Goal: Use online tool/utility: Use online tool/utility

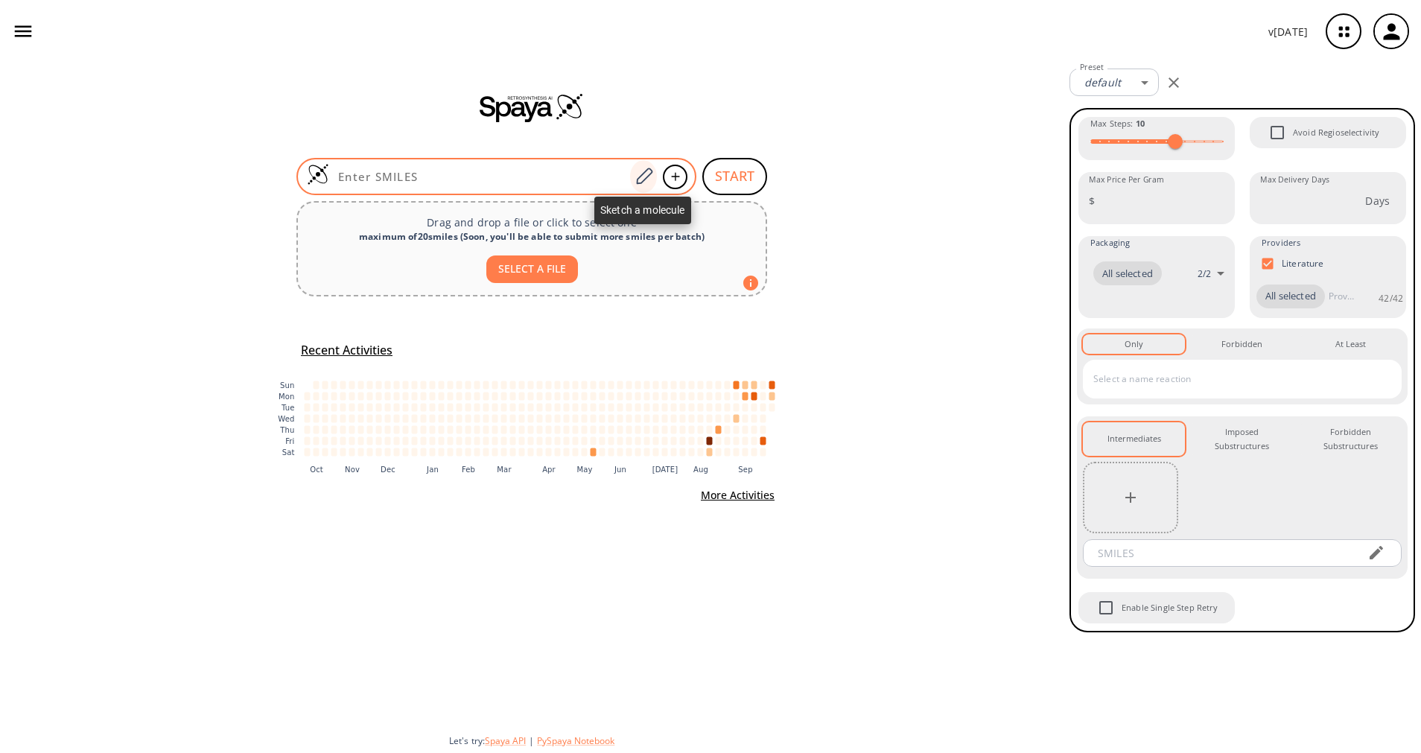
click at [643, 182] on icon at bounding box center [644, 176] width 20 height 19
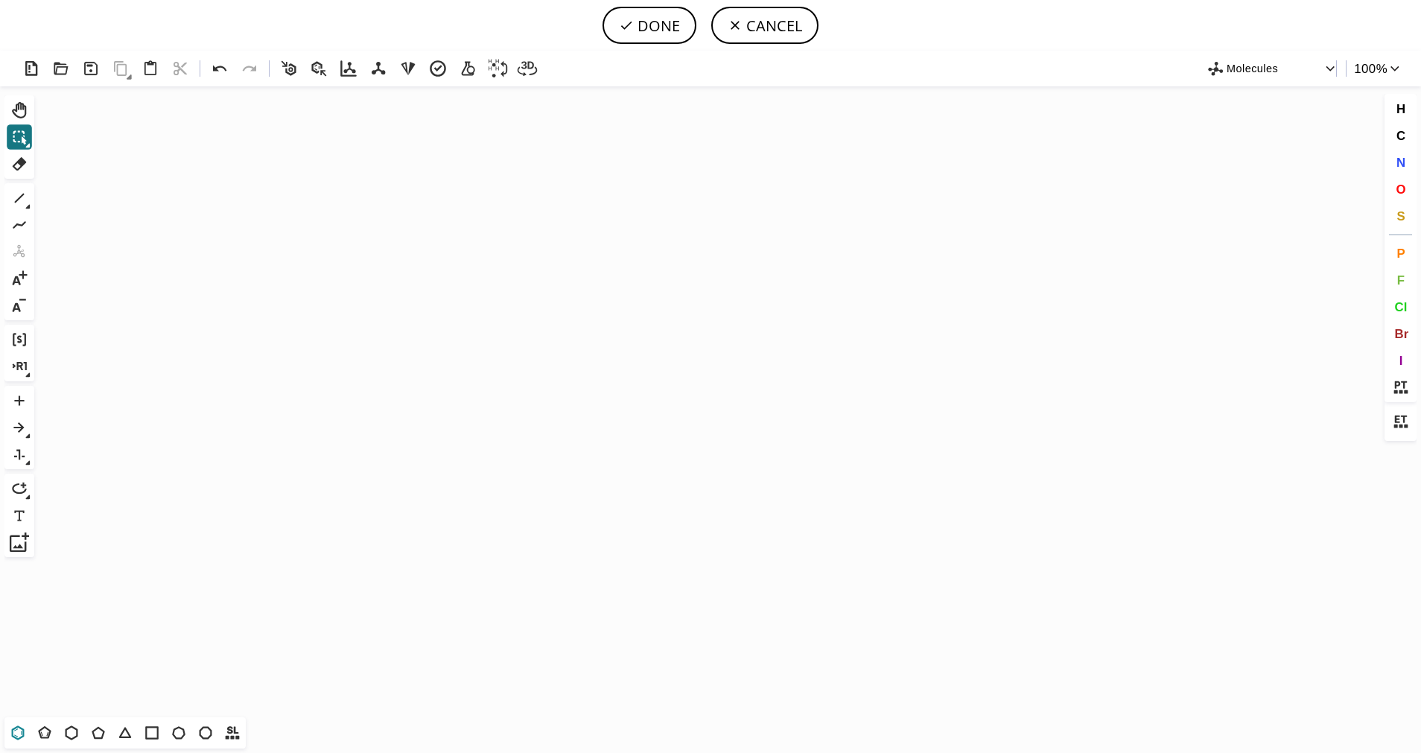
click at [20, 729] on icon at bounding box center [17, 732] width 19 height 19
click at [519, 375] on icon "Created with [PERSON_NAME] 2.3.0" at bounding box center [710, 401] width 1341 height 631
click at [49, 728] on icon at bounding box center [44, 732] width 19 height 19
click at [1411, 217] on button "S" at bounding box center [1400, 215] width 25 height 25
click at [573, 399] on tspan "S" at bounding box center [573, 399] width 7 height 11
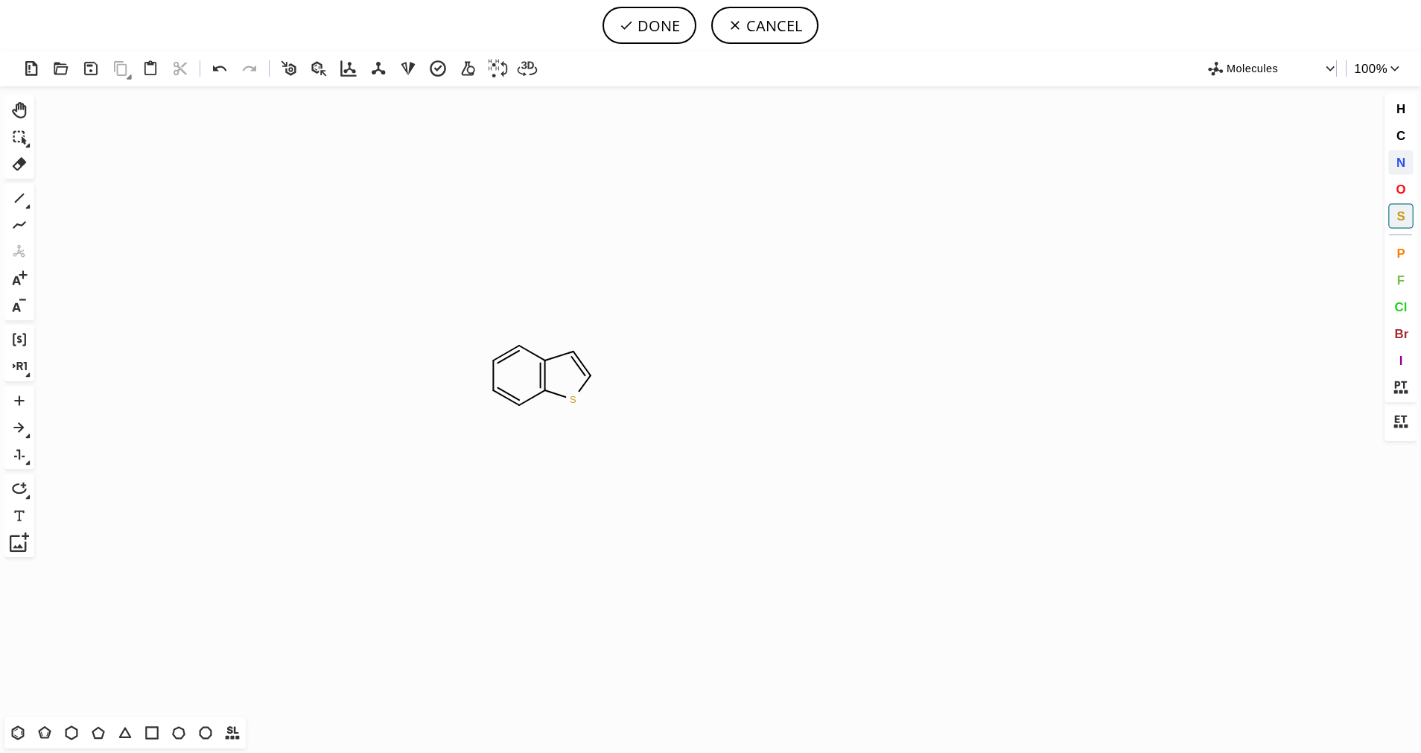
click at [1399, 160] on span "N" at bounding box center [1400, 162] width 9 height 14
click at [521, 404] on tspan "N" at bounding box center [521, 405] width 7 height 11
click at [15, 200] on icon at bounding box center [19, 197] width 19 height 19
click at [24, 203] on icon at bounding box center [19, 197] width 19 height 19
click at [80, 203] on icon at bounding box center [77, 199] width 16 height 16
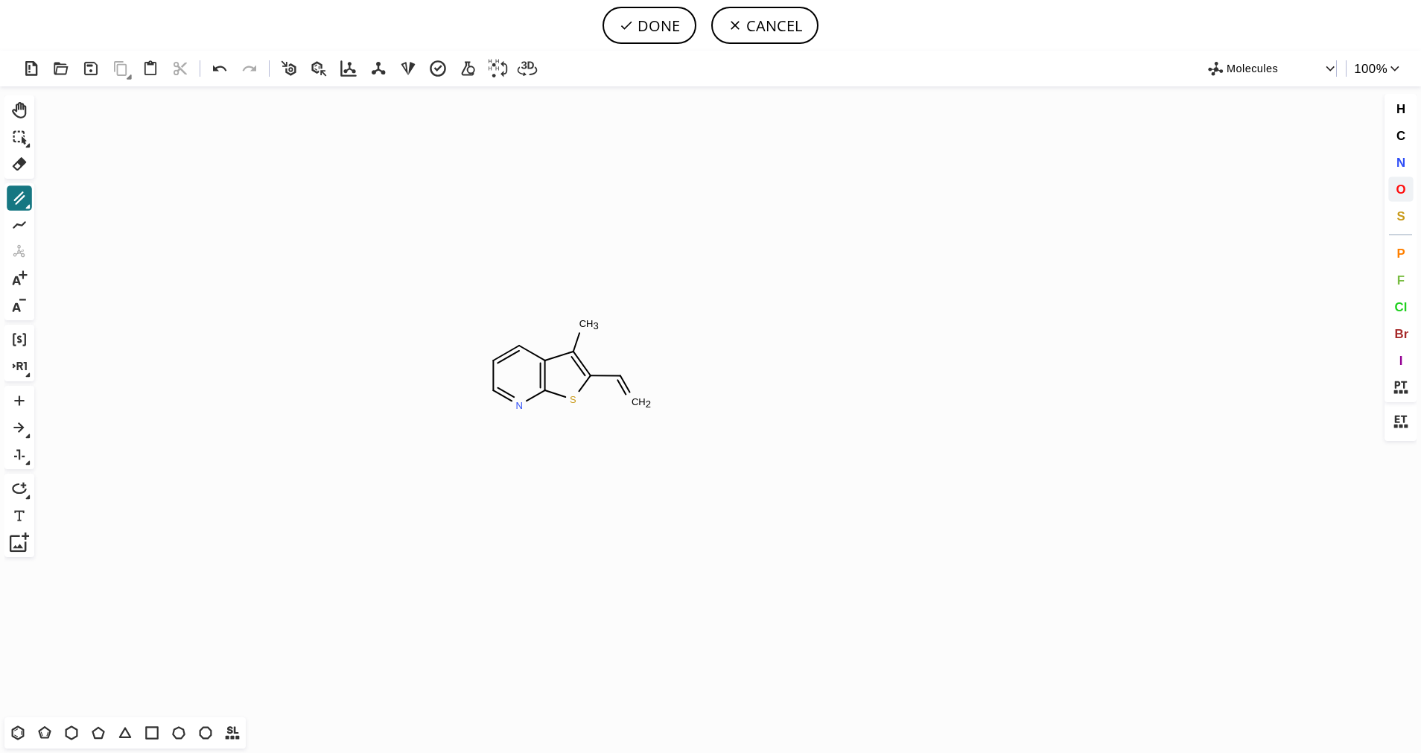
click at [1410, 194] on button "O" at bounding box center [1400, 189] width 25 height 25
click at [643, 401] on tspan "O" at bounding box center [642, 401] width 7 height 11
click at [17, 190] on icon at bounding box center [19, 197] width 19 height 19
click at [1402, 190] on span "O" at bounding box center [1401, 189] width 10 height 14
click at [634, 357] on tspan "O" at bounding box center [633, 357] width 7 height 11
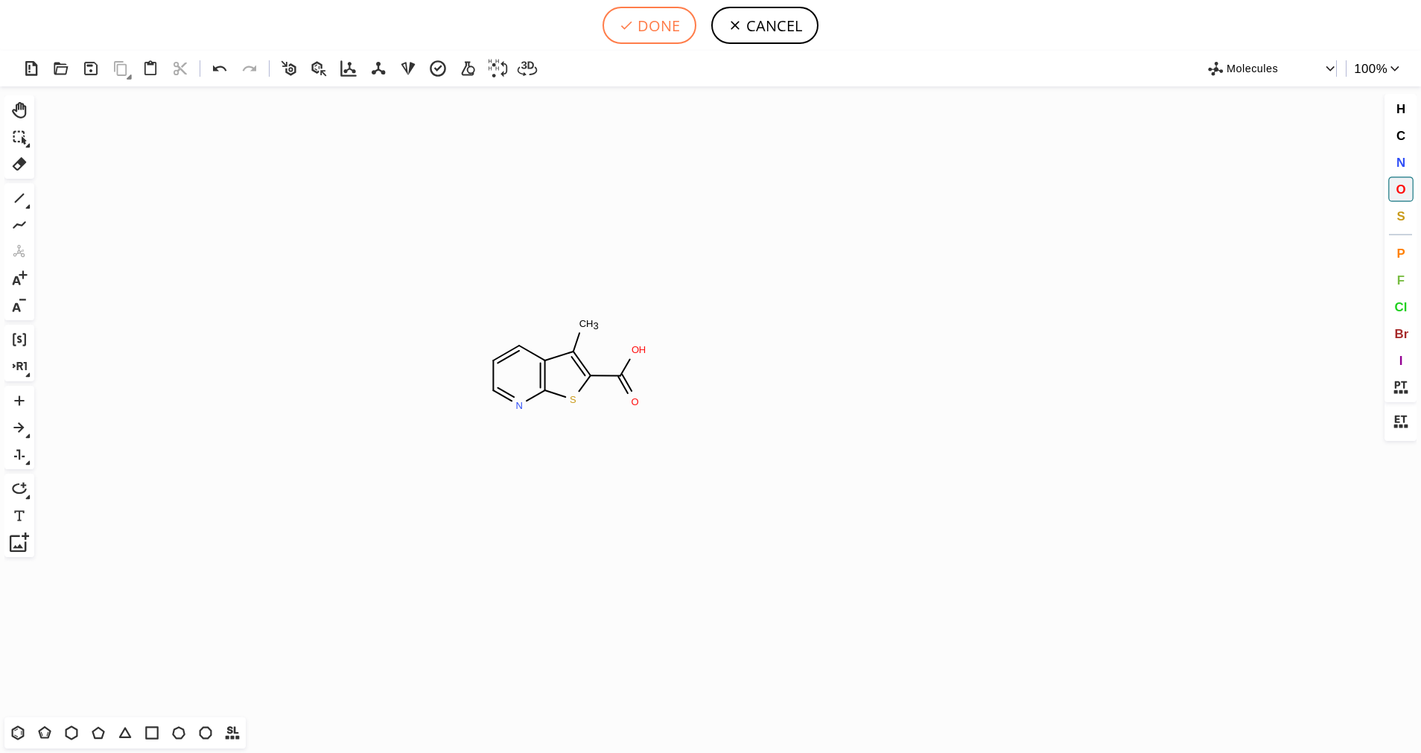
click at [683, 36] on button "DONE" at bounding box center [649, 25] width 94 height 37
type input "C1C=NC2SC(C(O)=O)=C(C)C=2C=1"
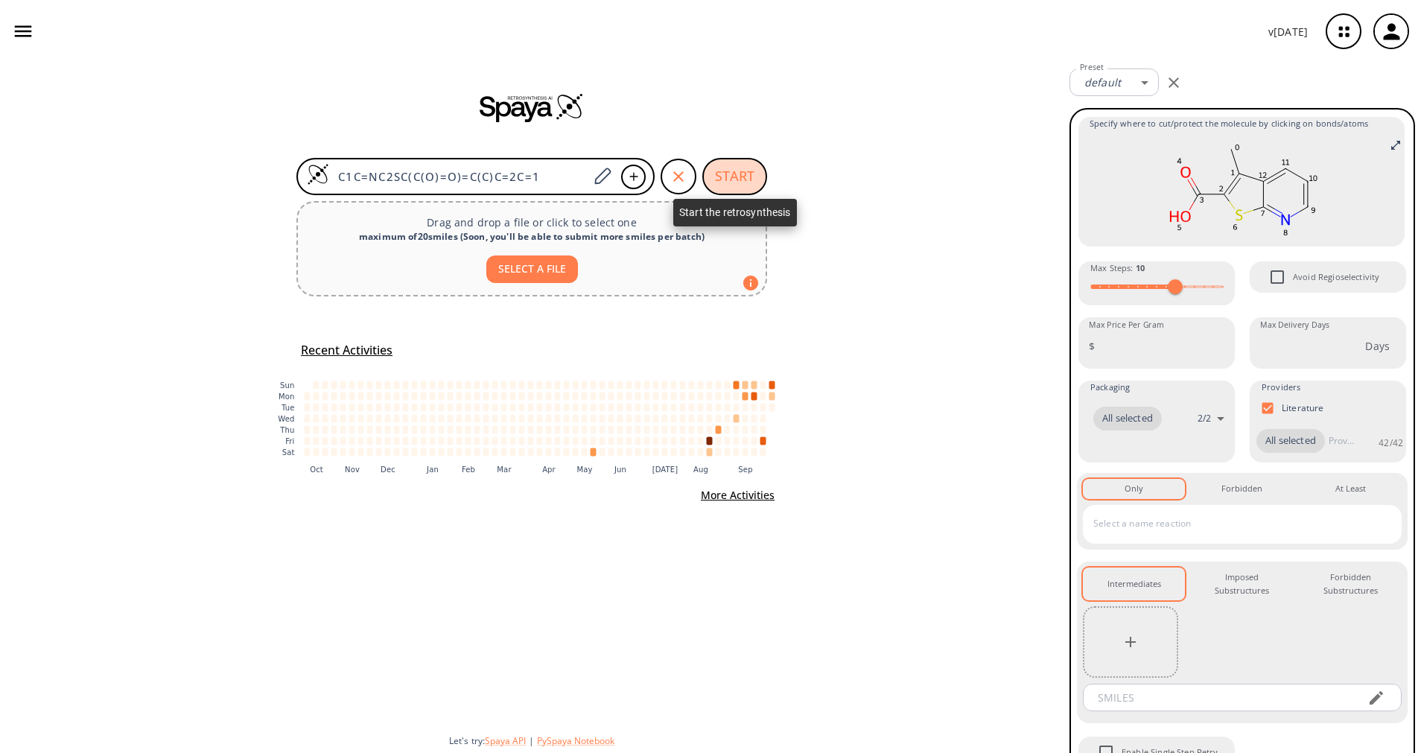
click at [728, 173] on button "START" at bounding box center [734, 176] width 65 height 37
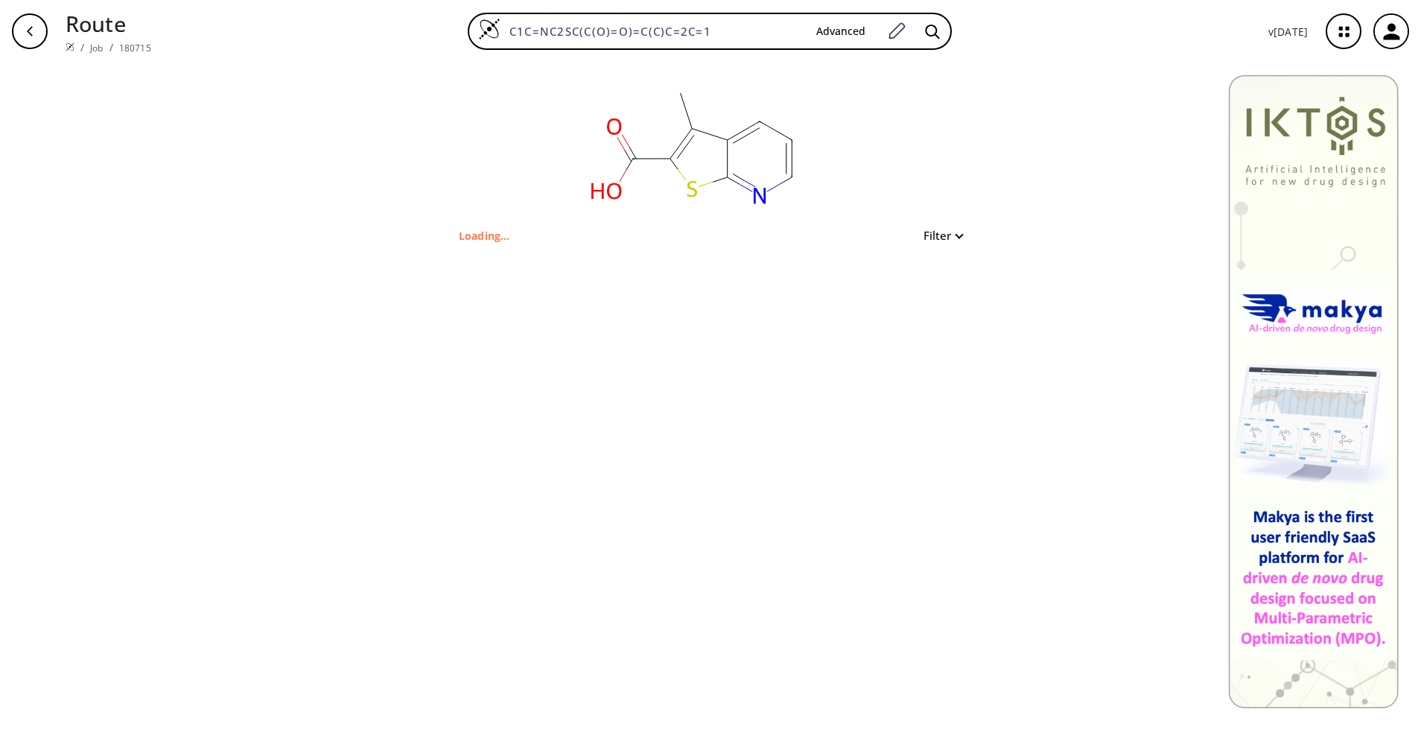
type input "C1=CC2=C(SC(=C2C)C(=O)O)N=C1"
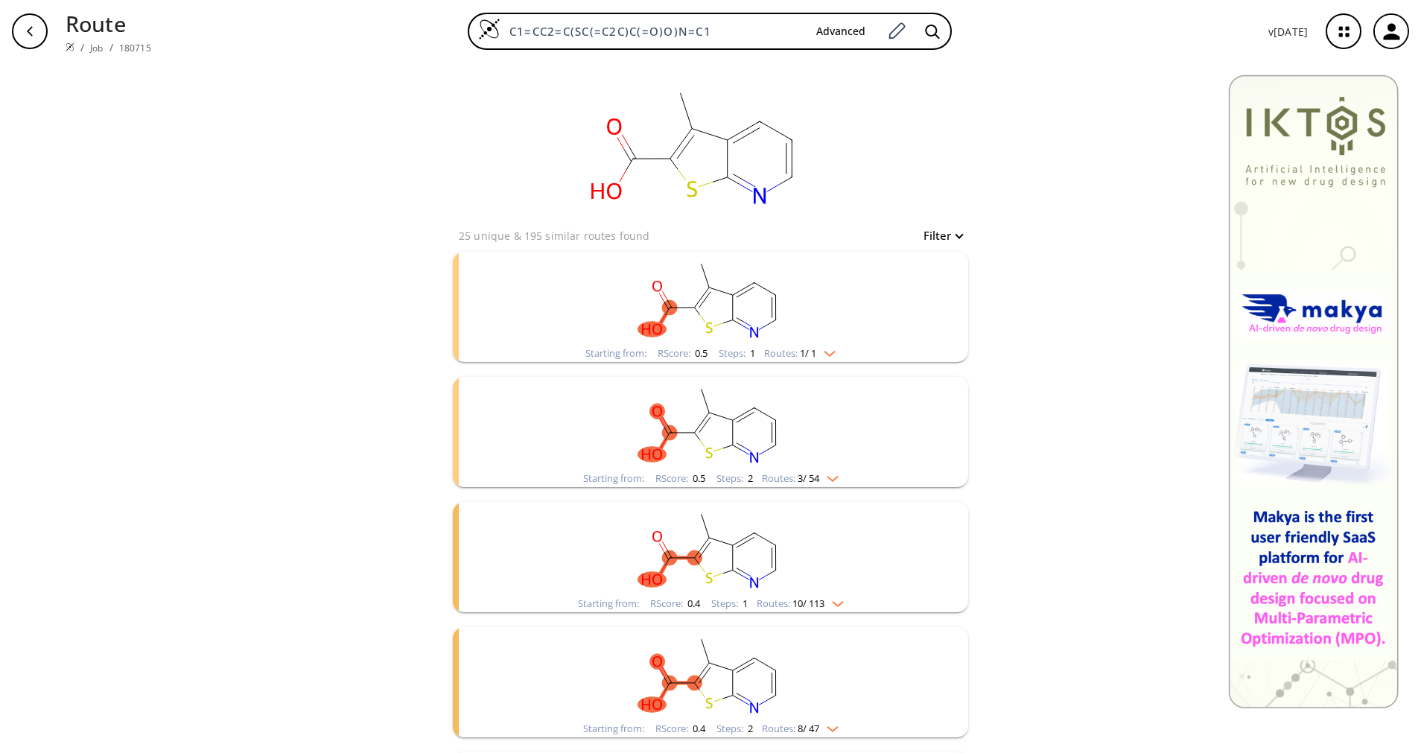
click at [804, 354] on span "1 / 1" at bounding box center [808, 354] width 16 height 10
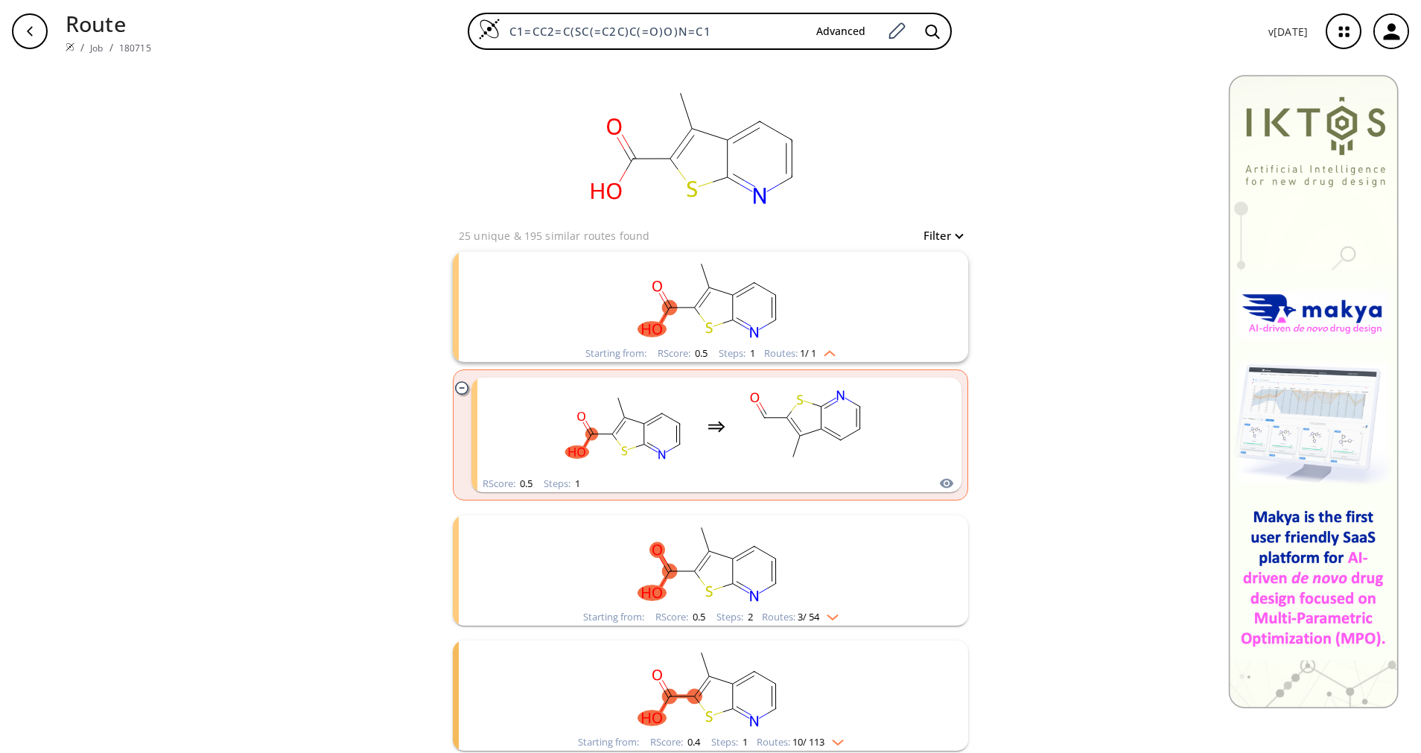
click at [802, 352] on span "1 / 1" at bounding box center [808, 354] width 16 height 10
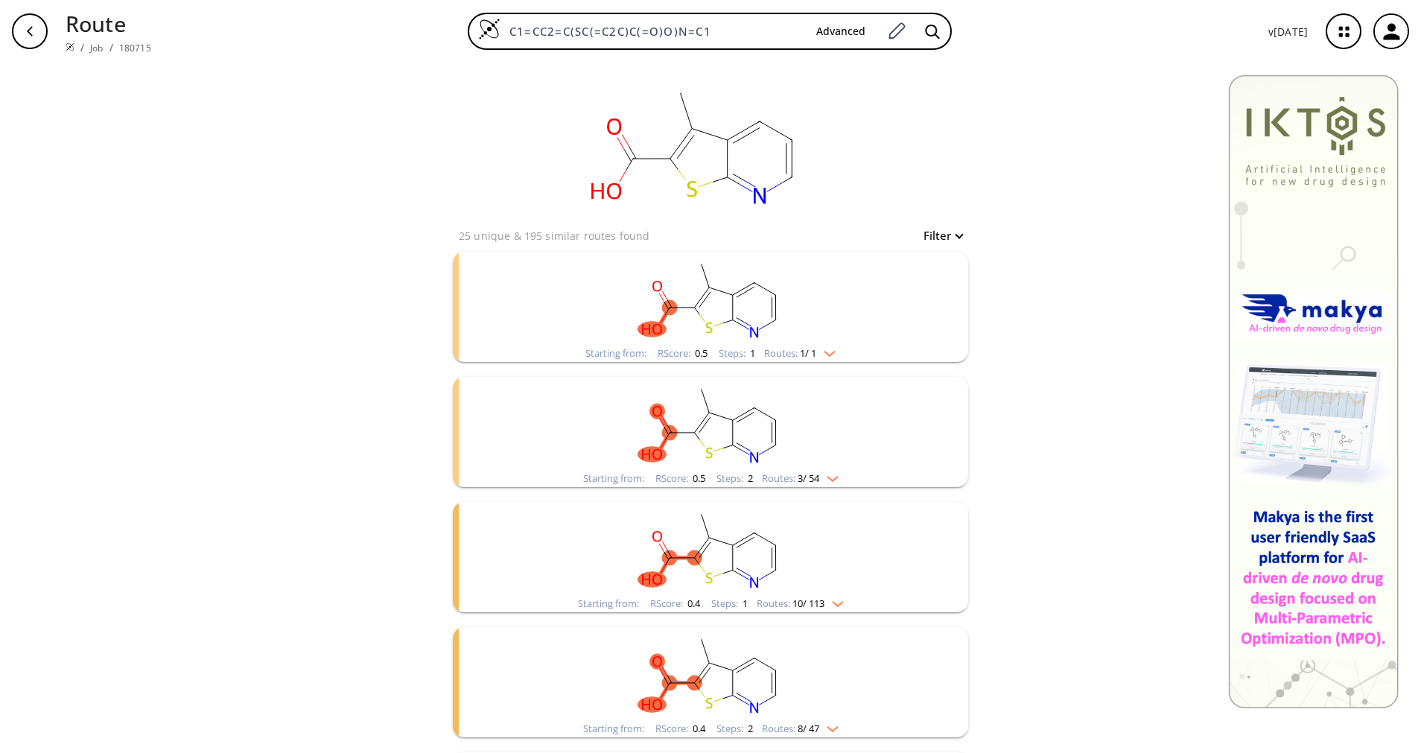
click at [808, 474] on span "3 / 54" at bounding box center [809, 479] width 22 height 10
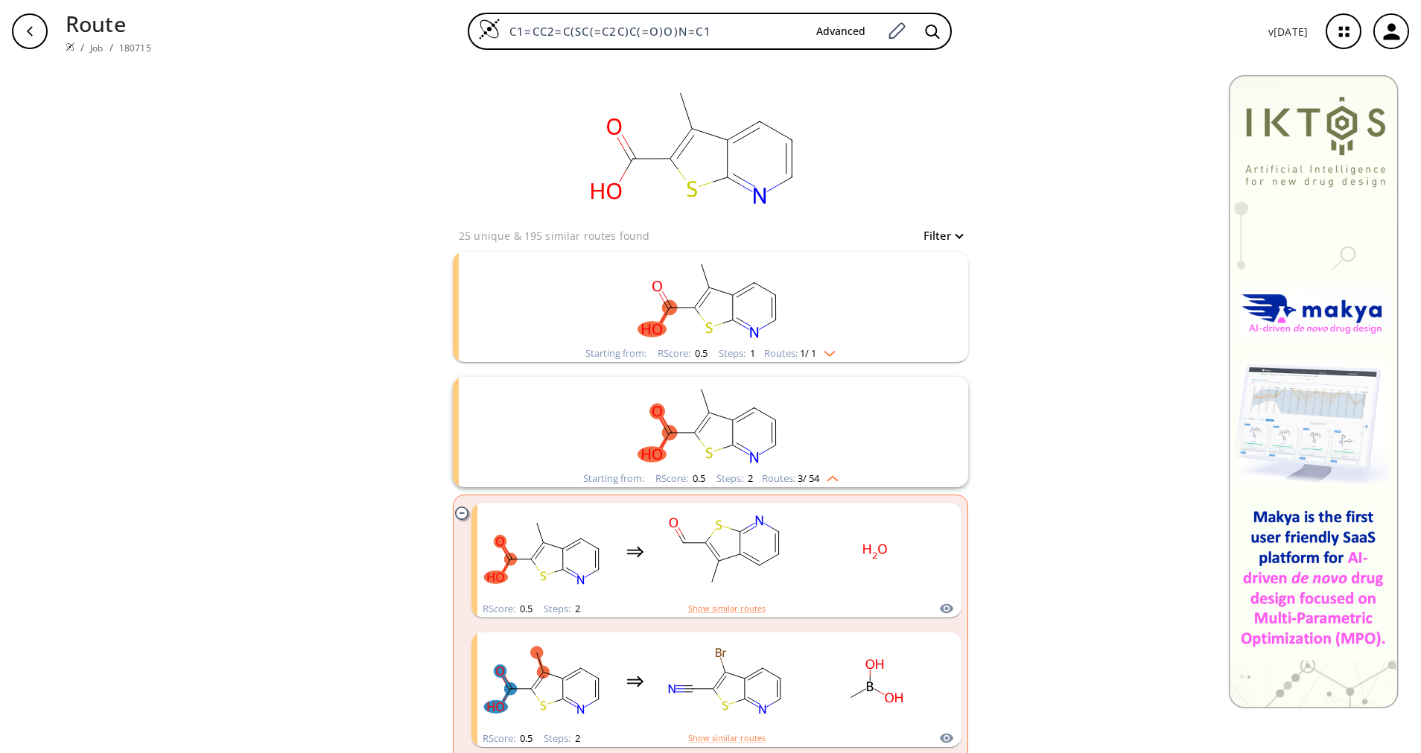
click at [808, 474] on span "3 / 54" at bounding box center [809, 479] width 22 height 10
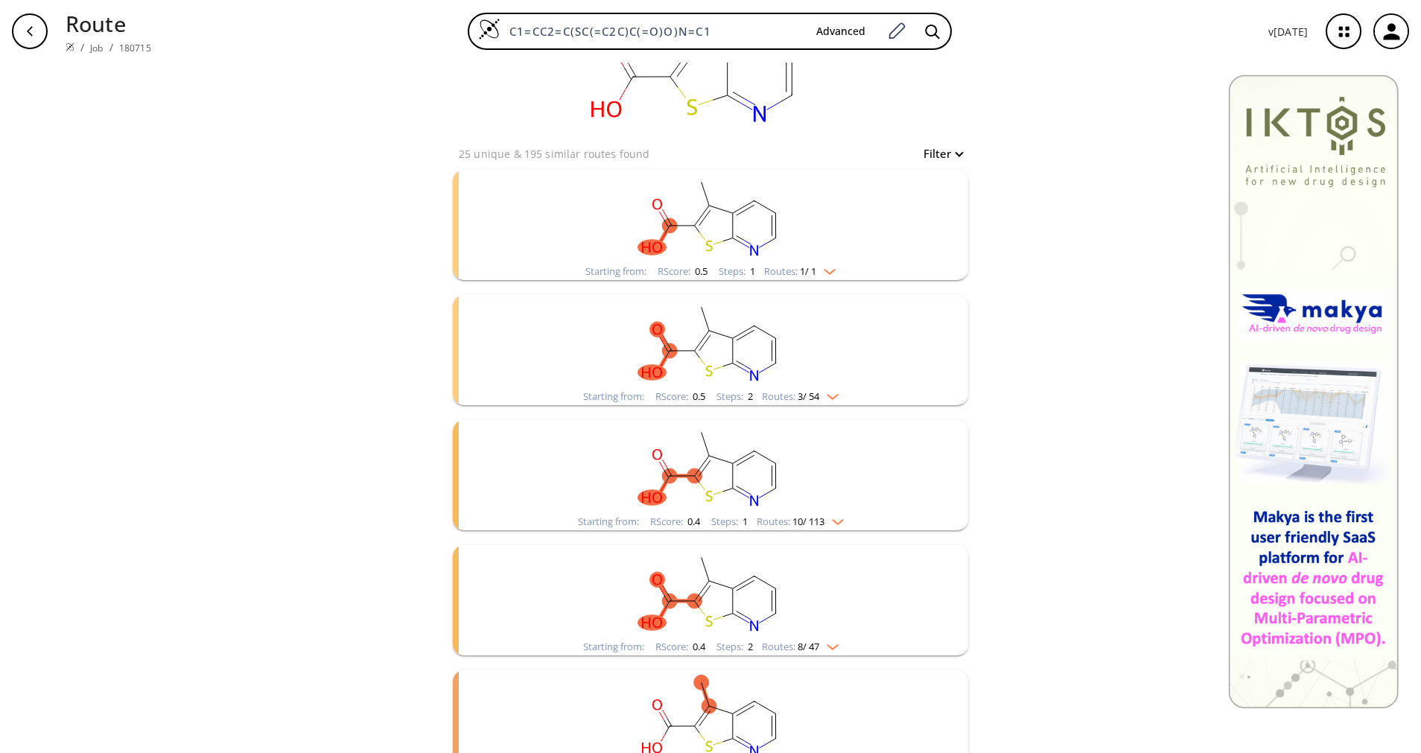
scroll to position [112, 0]
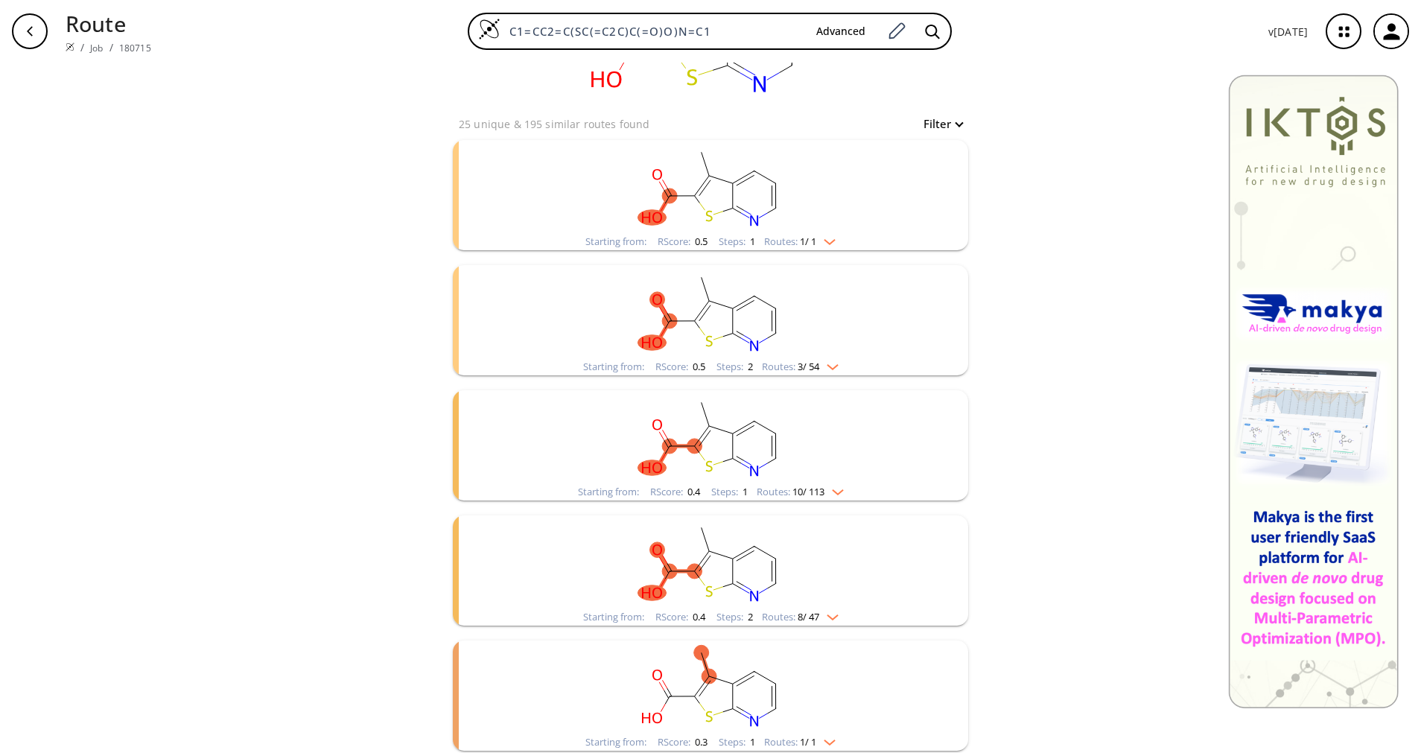
click at [802, 469] on rect "clusters" at bounding box center [710, 436] width 387 height 93
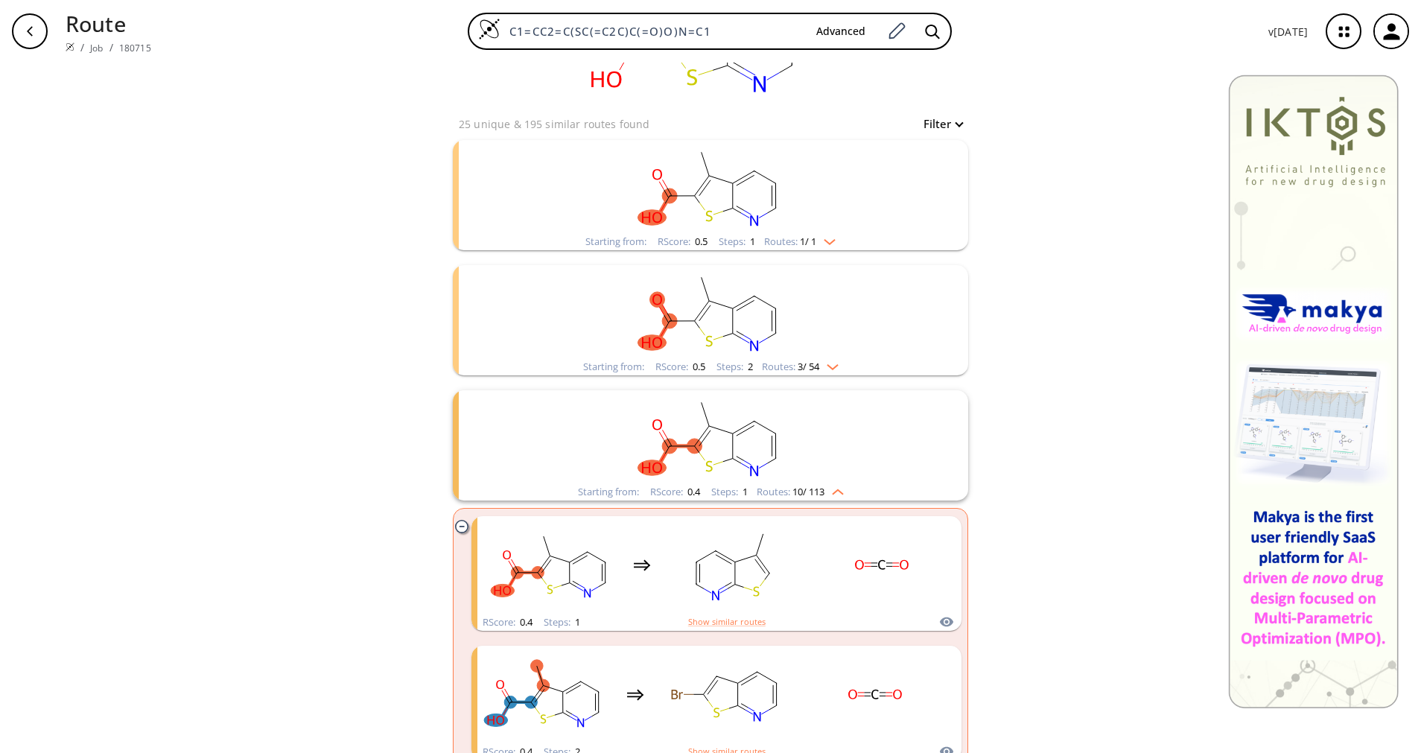
click at [802, 469] on rect "clusters" at bounding box center [710, 436] width 387 height 93
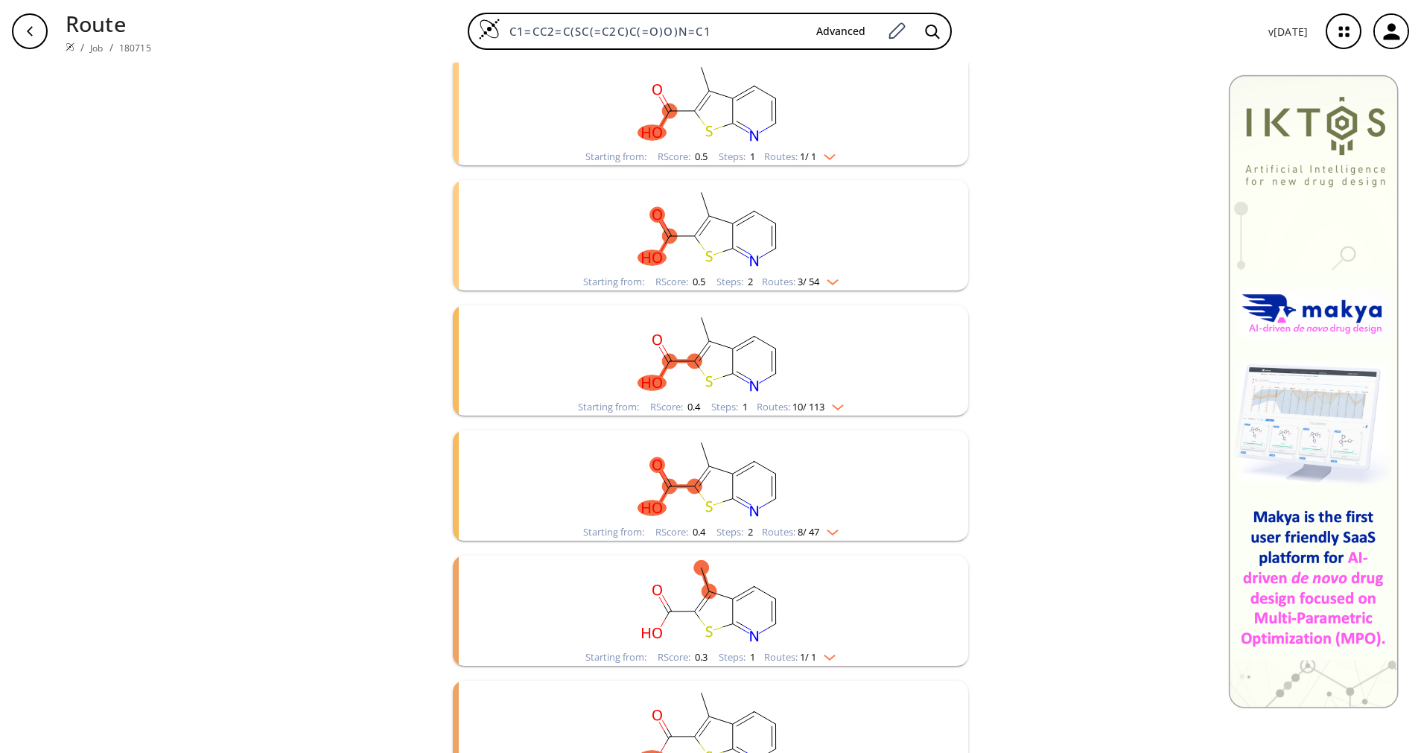
scroll to position [223, 0]
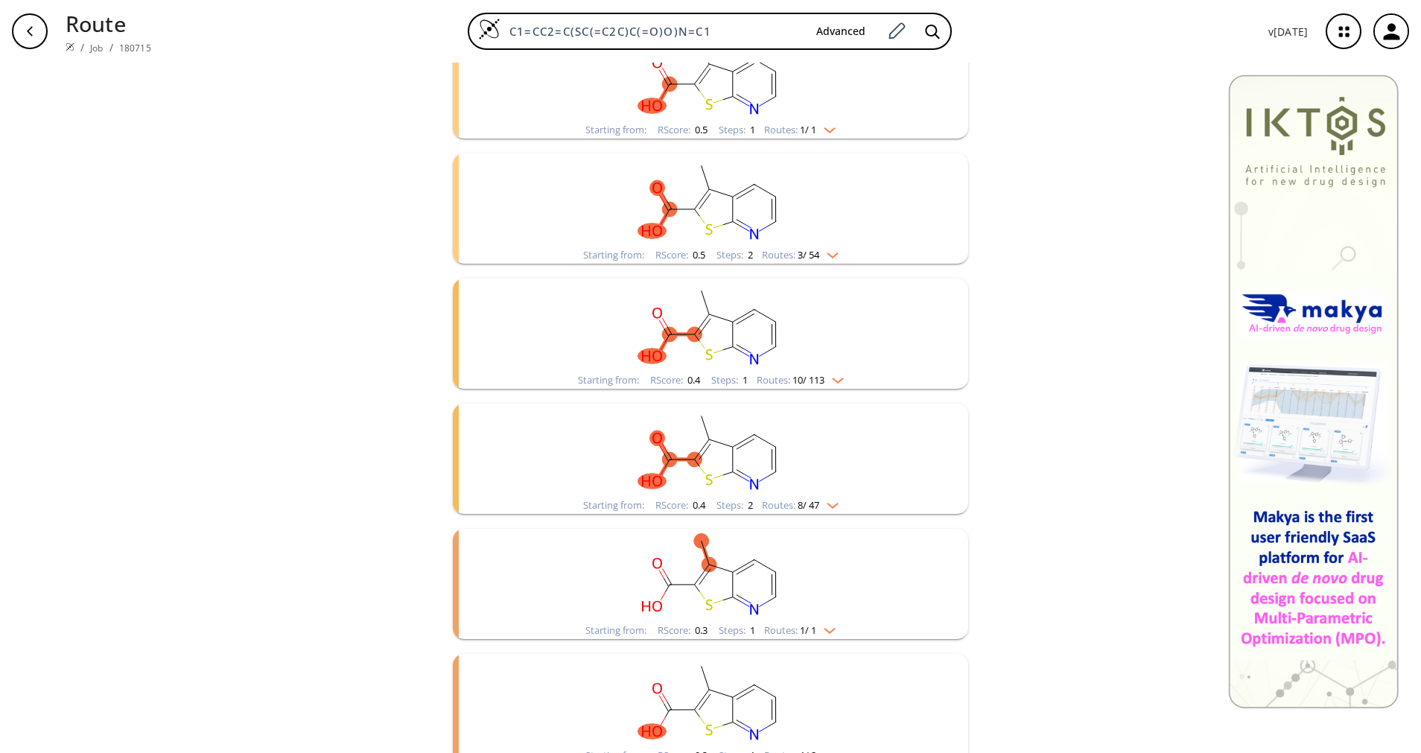
click at [800, 487] on rect "clusters" at bounding box center [710, 450] width 387 height 93
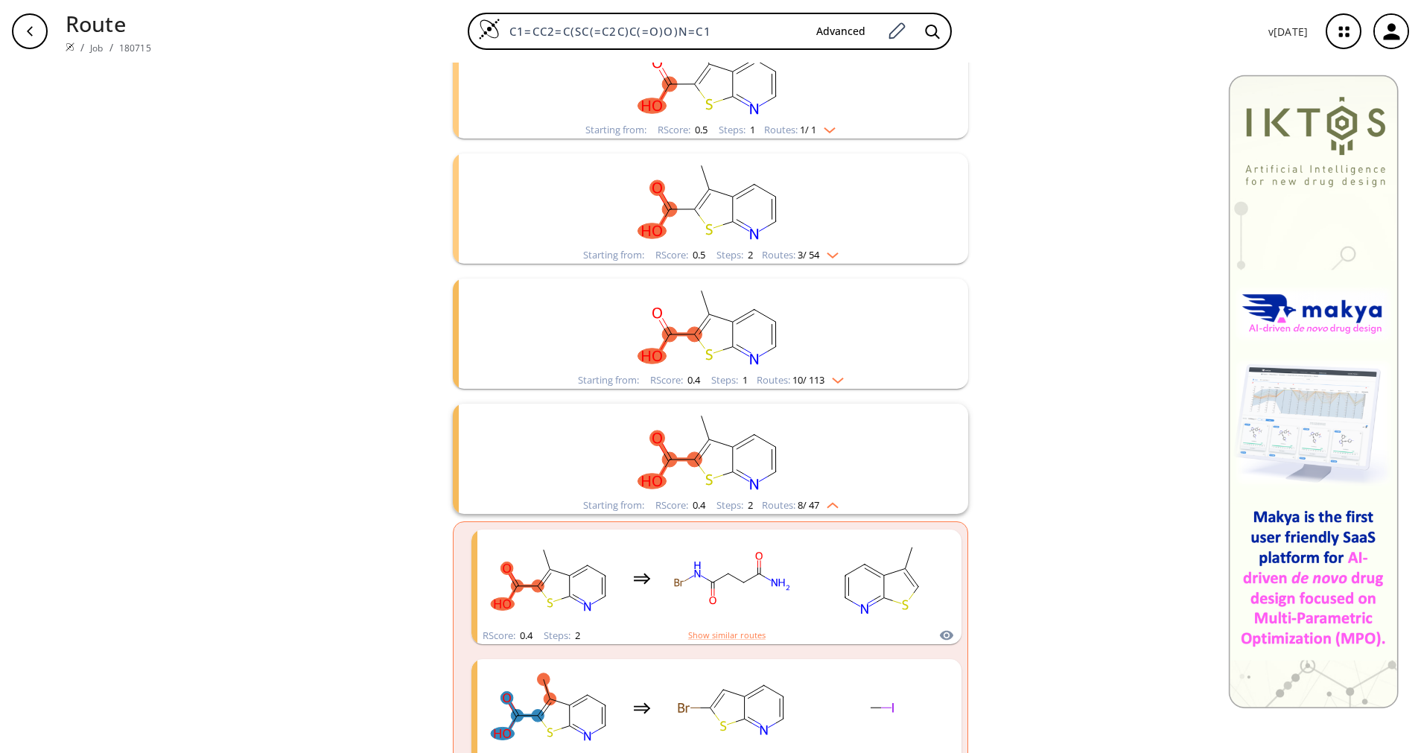
click at [795, 493] on rect "clusters" at bounding box center [710, 450] width 387 height 93
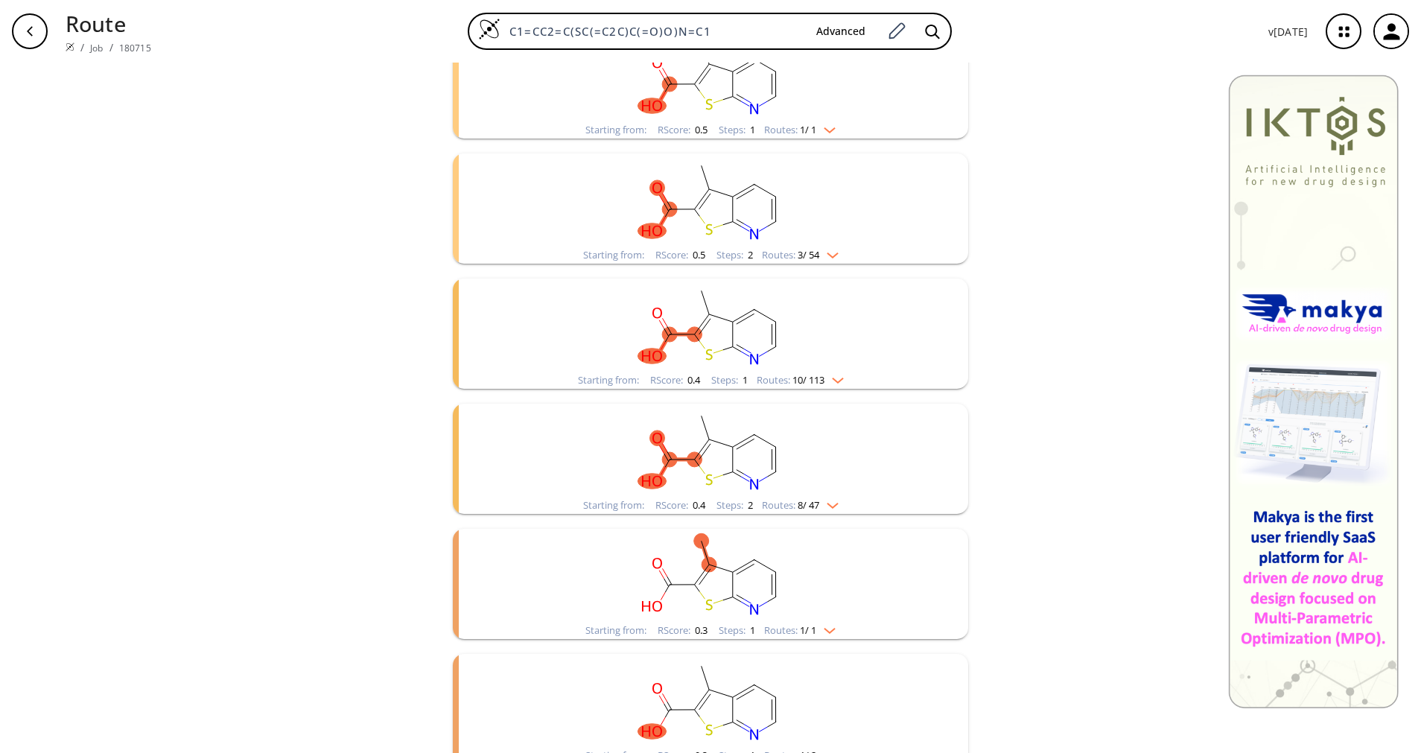
click at [795, 493] on rect "clusters" at bounding box center [710, 450] width 387 height 93
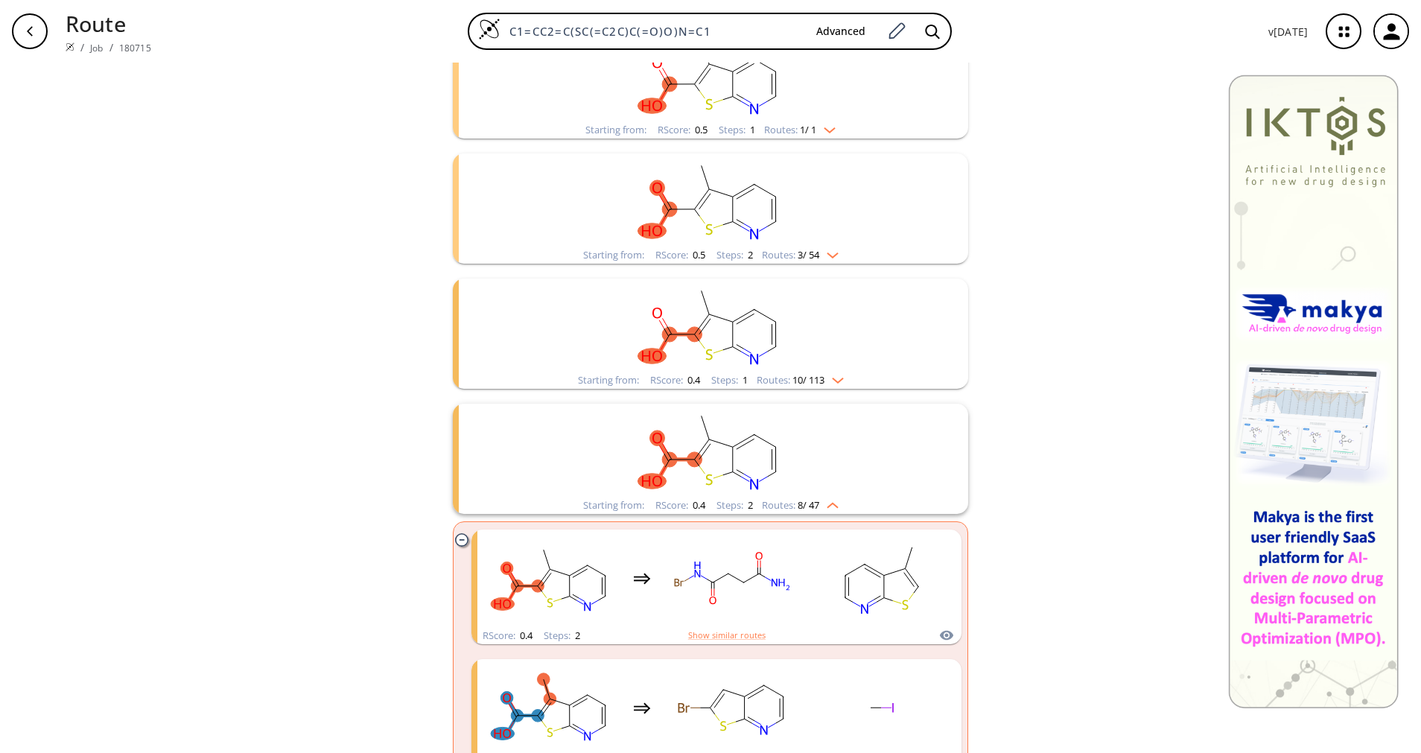
click at [795, 493] on rect "clusters" at bounding box center [710, 450] width 387 height 93
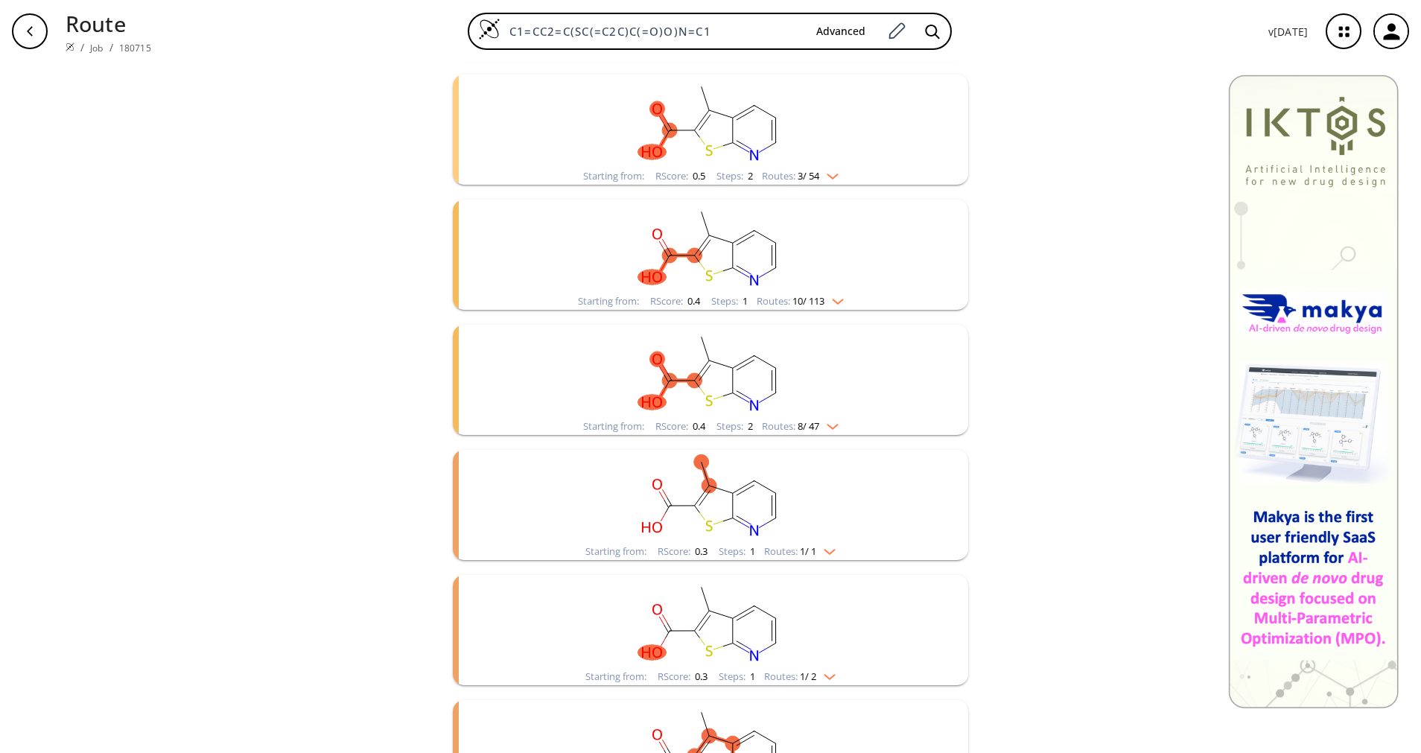
scroll to position [335, 0]
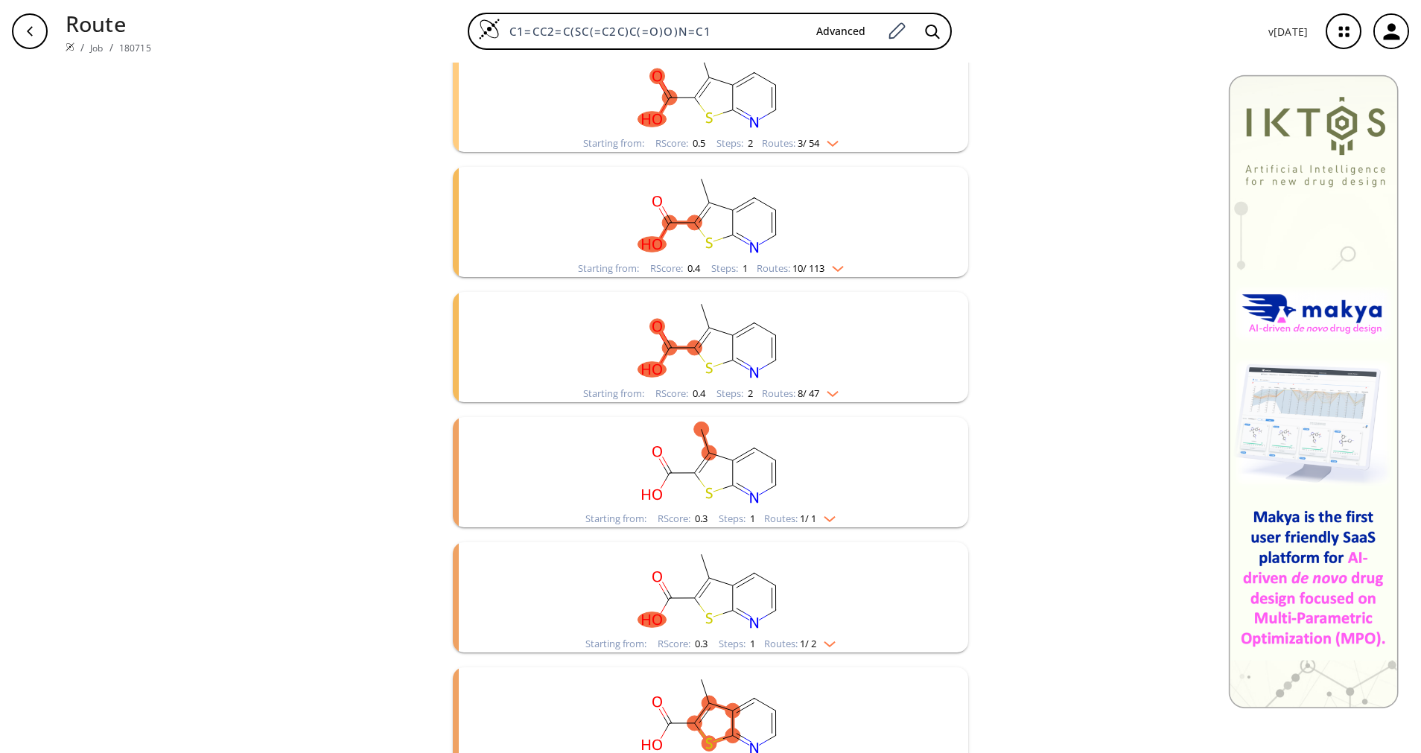
click at [795, 492] on rect "clusters" at bounding box center [710, 463] width 387 height 93
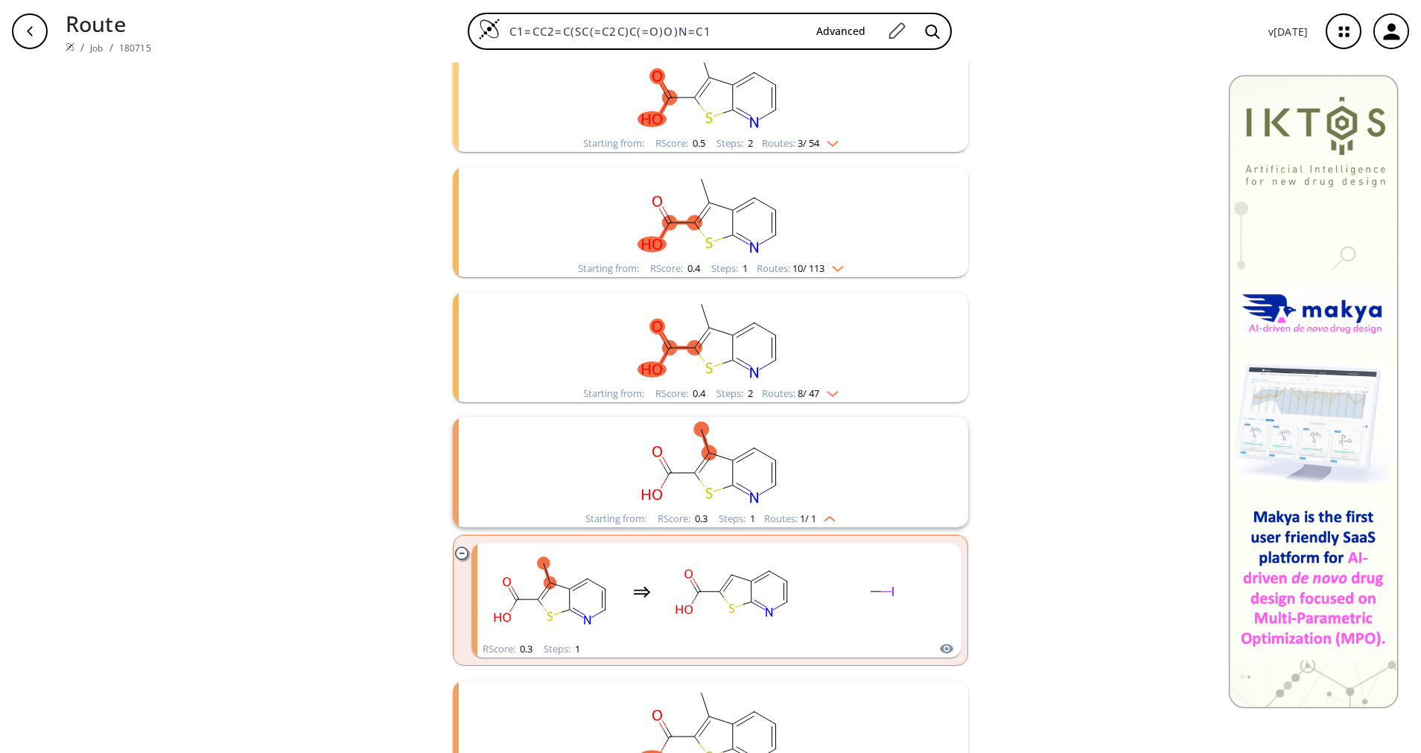
click at [795, 492] on rect "clusters" at bounding box center [710, 463] width 387 height 93
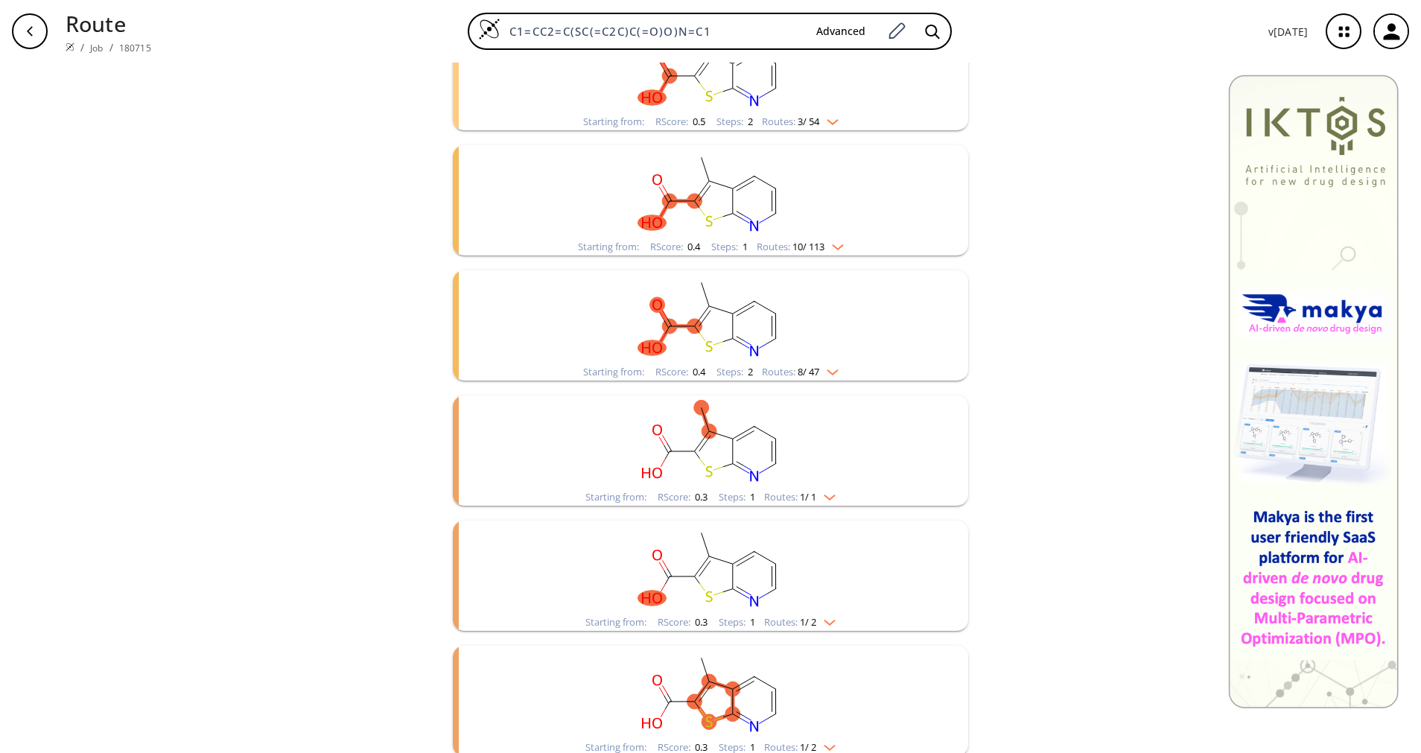
scroll to position [367, 0]
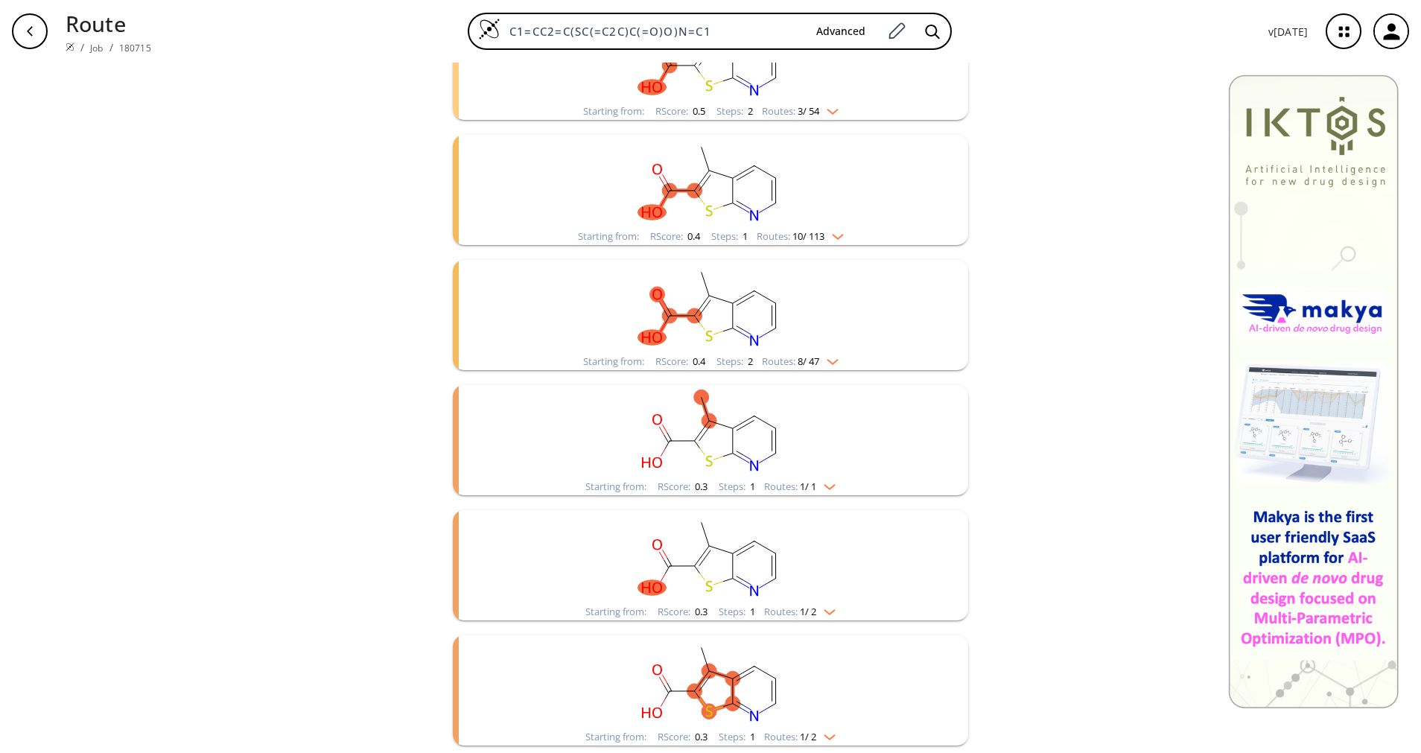
click at [792, 588] on rect "clusters" at bounding box center [710, 556] width 387 height 93
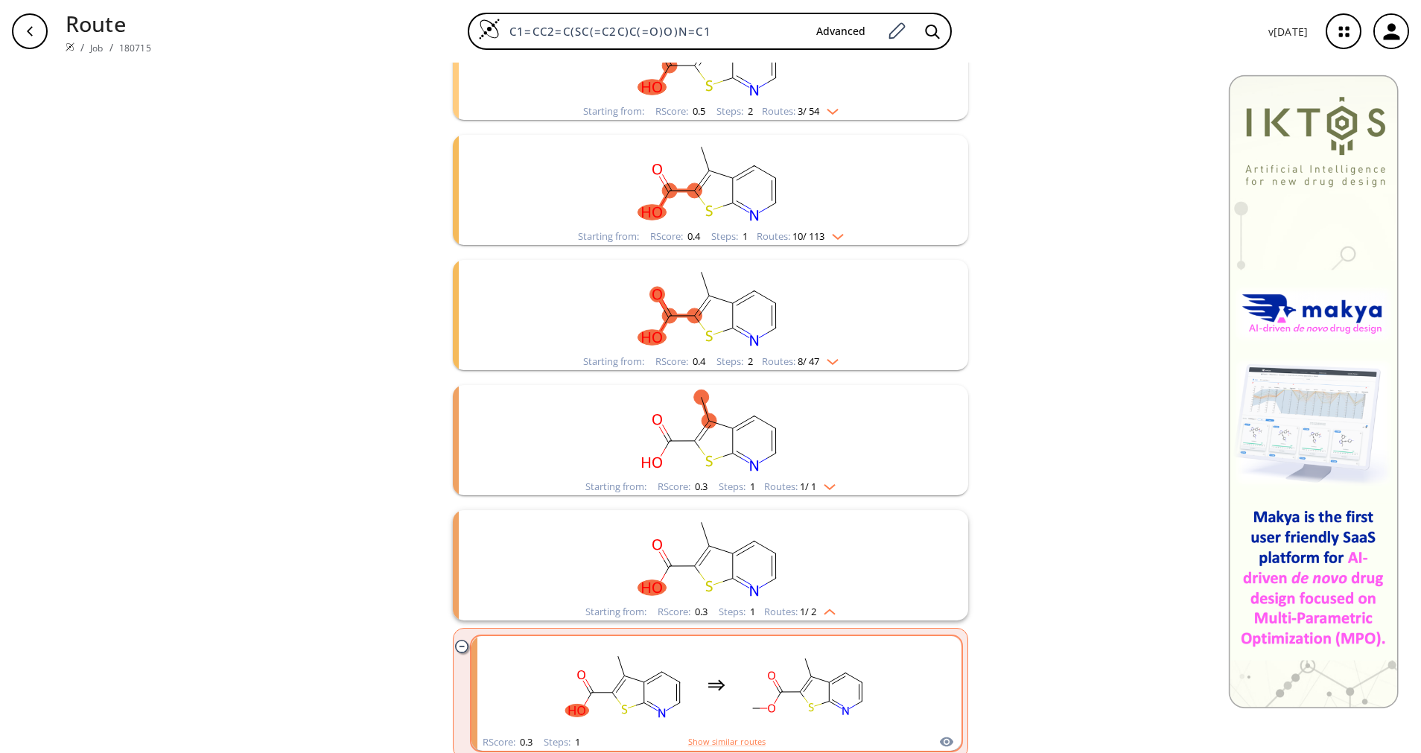
click at [775, 694] on ellipse "clusters" at bounding box center [780, 691] width 11 height 11
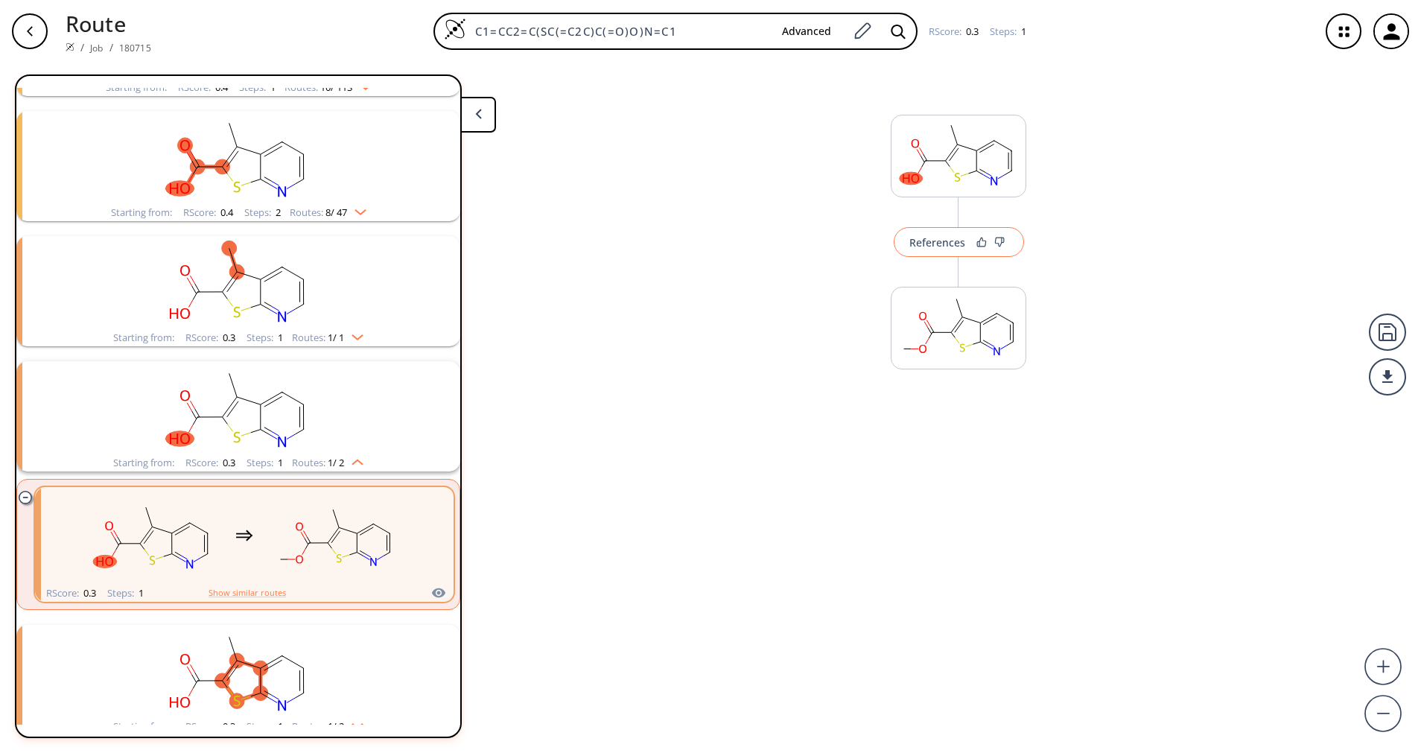
scroll to position [422, 0]
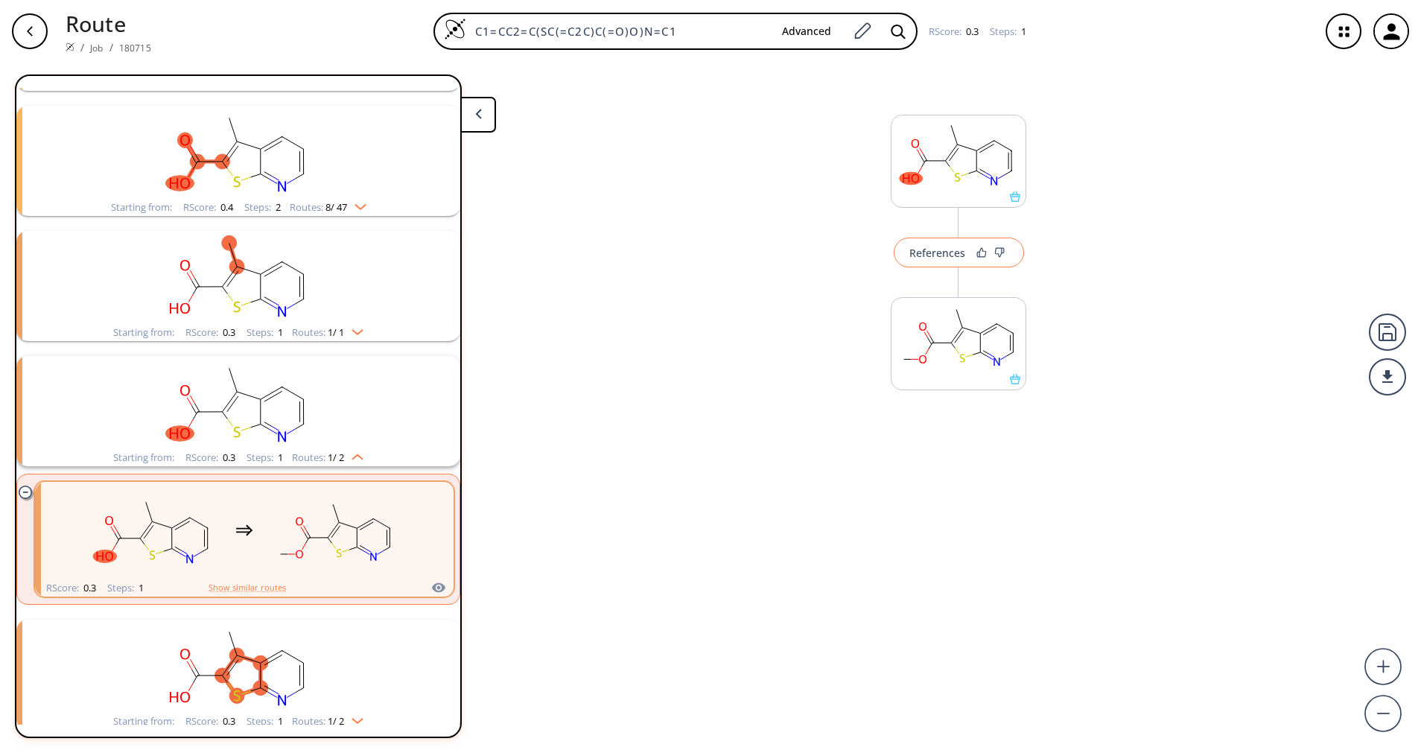
click at [924, 239] on button "References" at bounding box center [959, 253] width 130 height 30
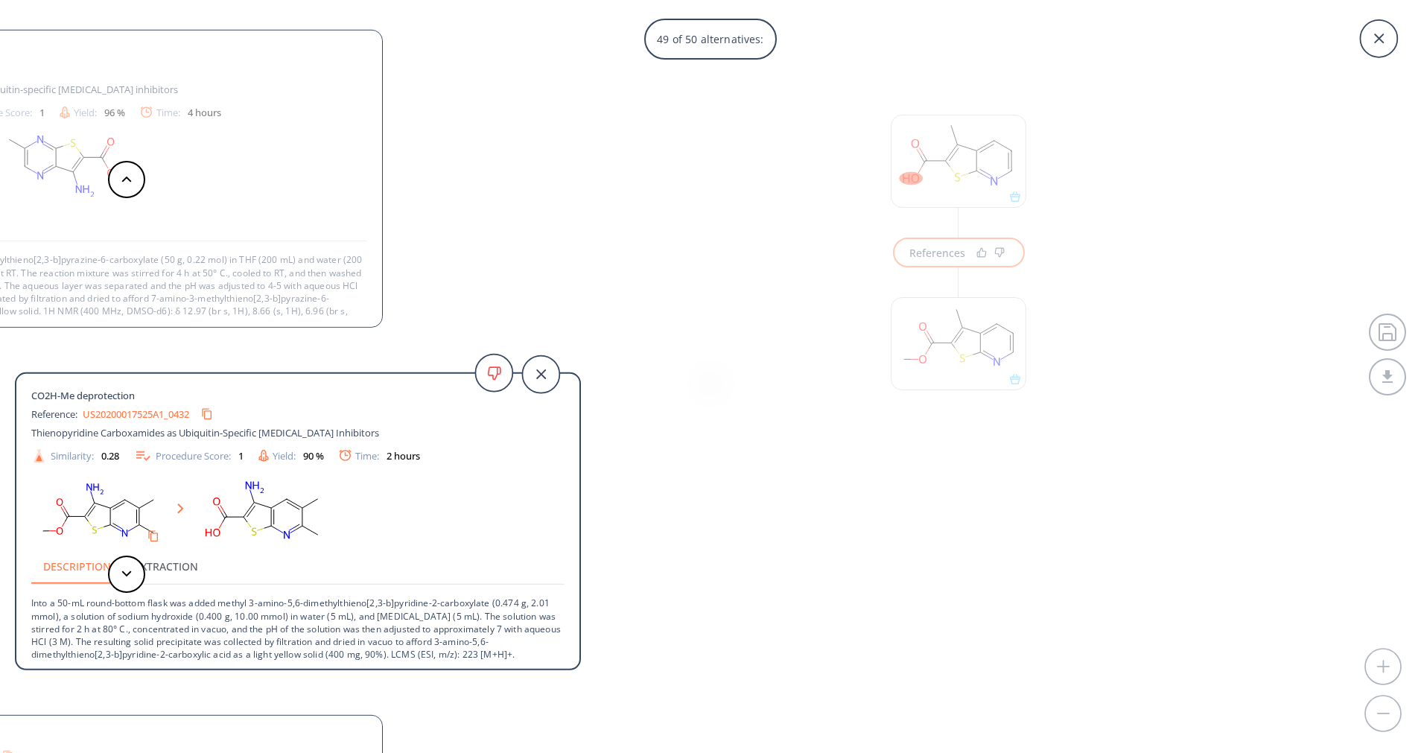
scroll to position [15, 0]
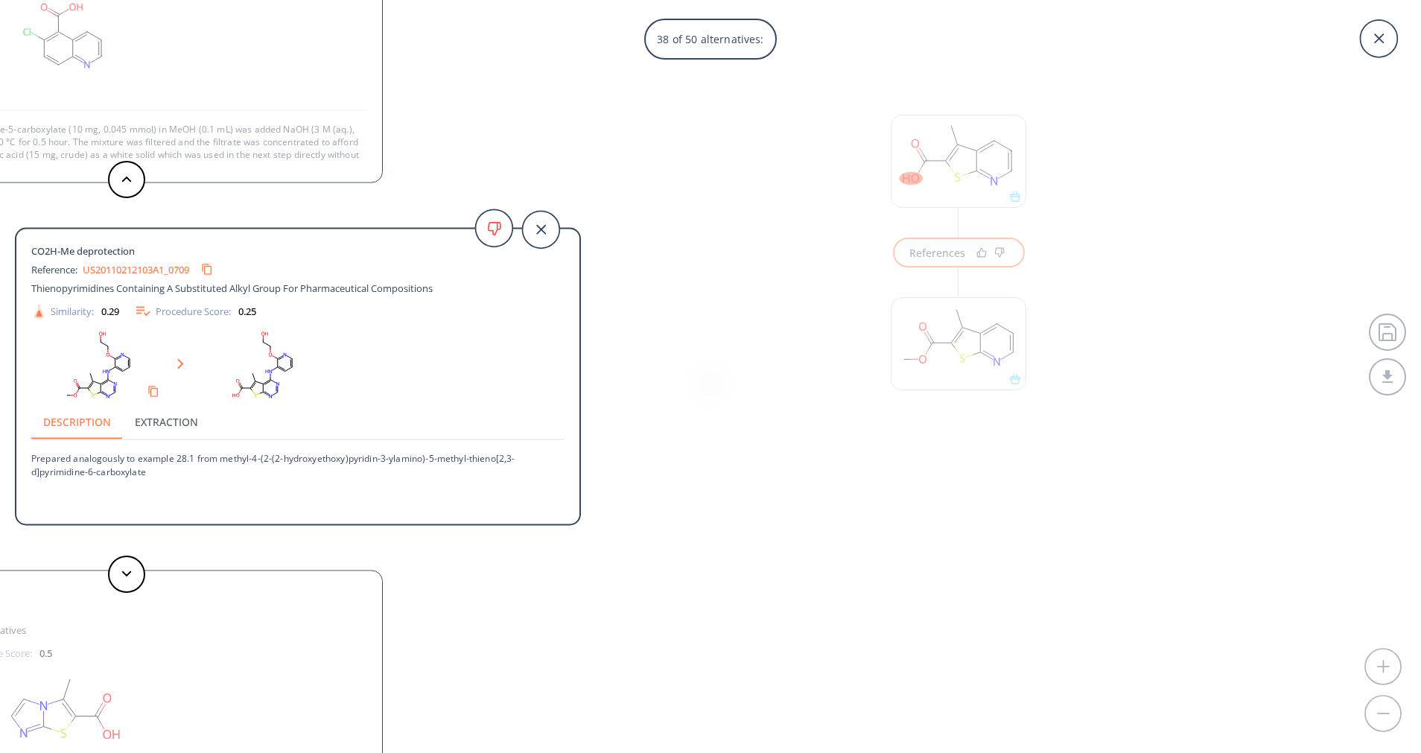
click at [925, 269] on div "38 of 50 alternatives: CO2H-Me deprotection Reference: WO24/193683_1481 Bicycli…" at bounding box center [710, 376] width 1421 height 753
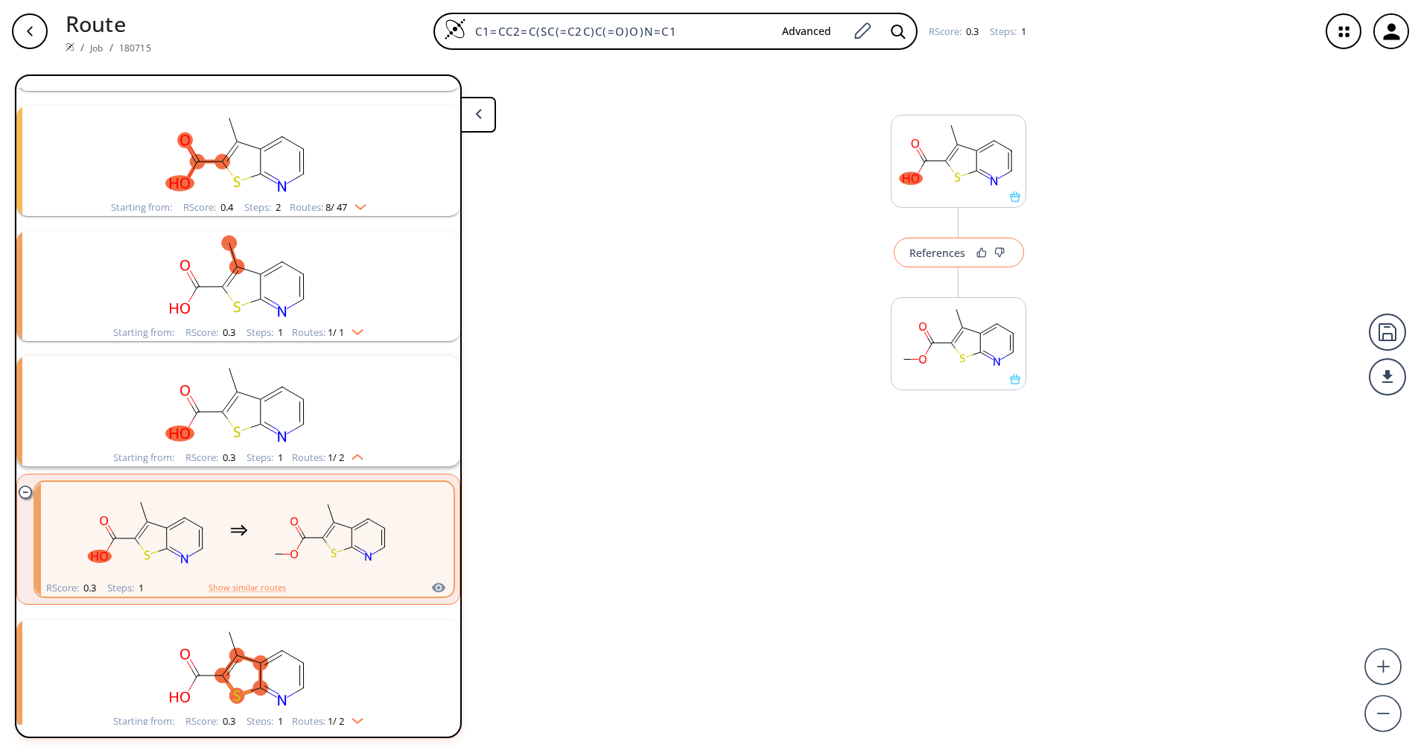
click at [931, 263] on button "References" at bounding box center [959, 253] width 130 height 30
